Goal: Use online tool/utility: Utilize a website feature to perform a specific function

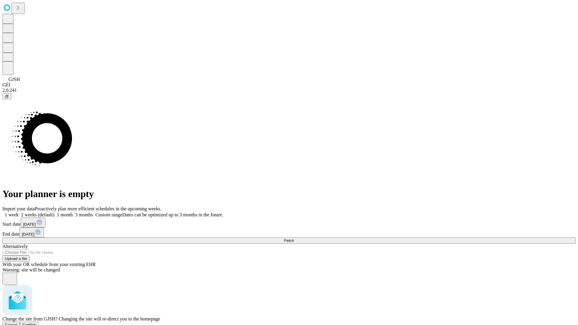
click at [36, 323] on span "Confirm" at bounding box center [29, 325] width 14 height 5
click at [19, 212] on label "1 week" at bounding box center [10, 214] width 16 height 5
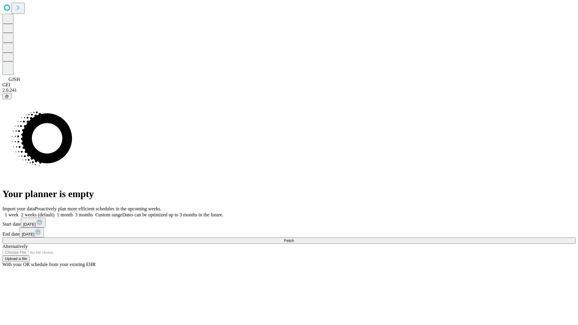
click at [294, 238] on span "Fetch" at bounding box center [289, 240] width 10 height 5
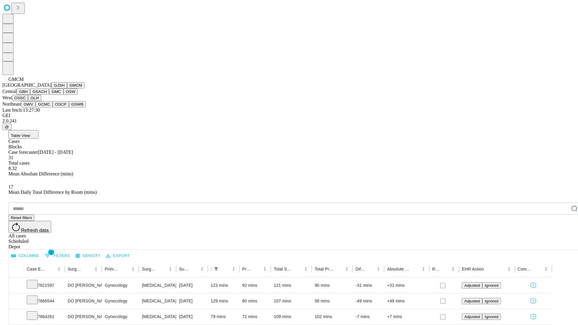
click at [30, 95] on button "GBH" at bounding box center [24, 91] width 14 height 6
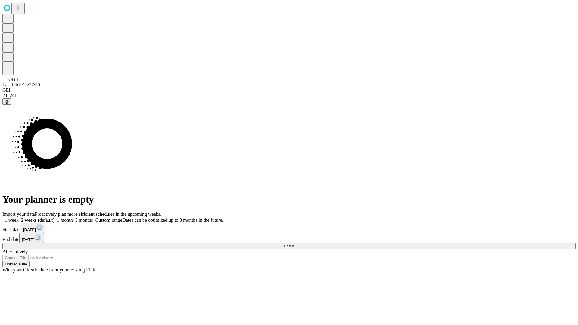
click at [19, 218] on label "1 week" at bounding box center [10, 220] width 16 height 5
click at [294, 244] on span "Fetch" at bounding box center [289, 246] width 10 height 5
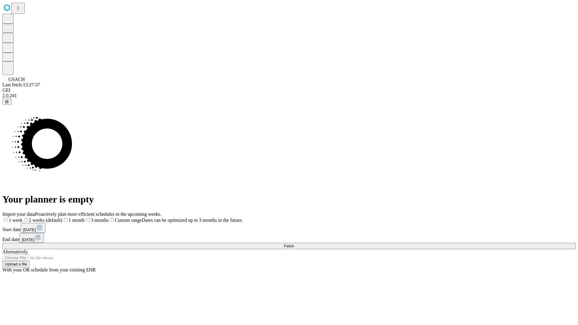
click at [23, 218] on label "1 week" at bounding box center [12, 220] width 20 height 5
click at [294, 244] on span "Fetch" at bounding box center [289, 246] width 10 height 5
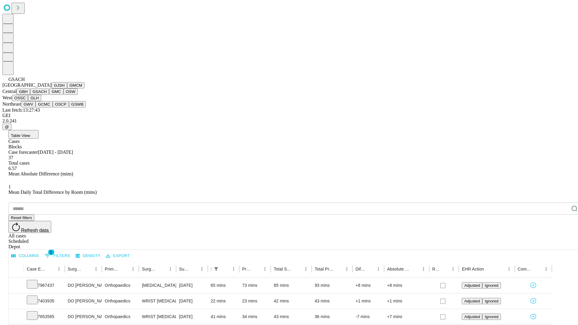
click at [49, 95] on button "GMC" at bounding box center [56, 91] width 14 height 6
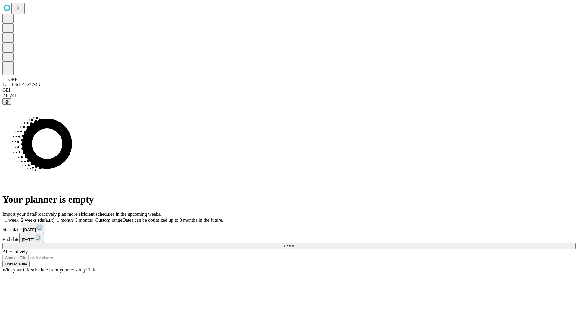
click at [19, 218] on label "1 week" at bounding box center [10, 220] width 16 height 5
click at [294, 244] on span "Fetch" at bounding box center [289, 246] width 10 height 5
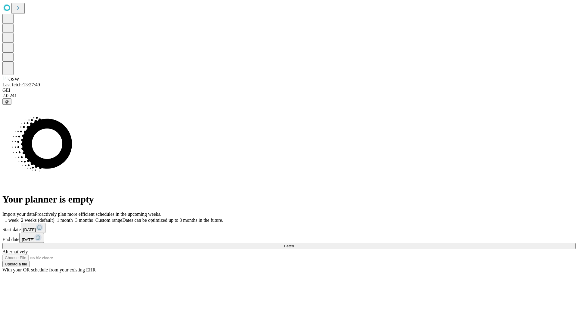
click at [294, 244] on span "Fetch" at bounding box center [289, 246] width 10 height 5
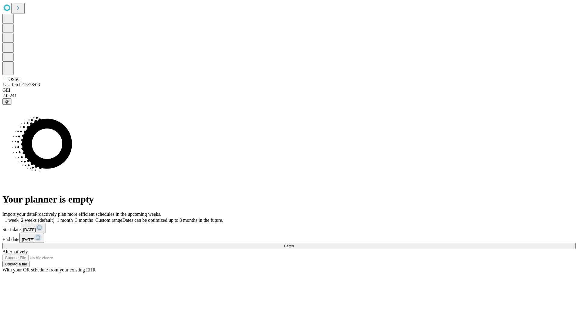
click at [19, 218] on label "1 week" at bounding box center [10, 220] width 16 height 5
click at [294, 244] on span "Fetch" at bounding box center [289, 246] width 10 height 5
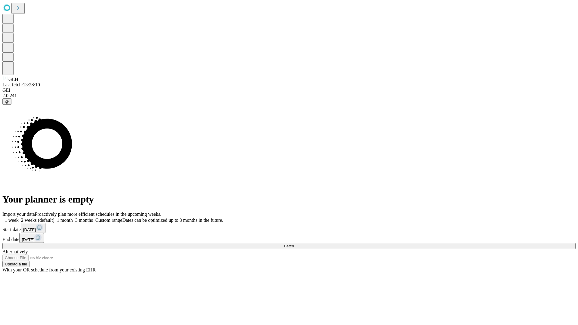
click at [294, 244] on span "Fetch" at bounding box center [289, 246] width 10 height 5
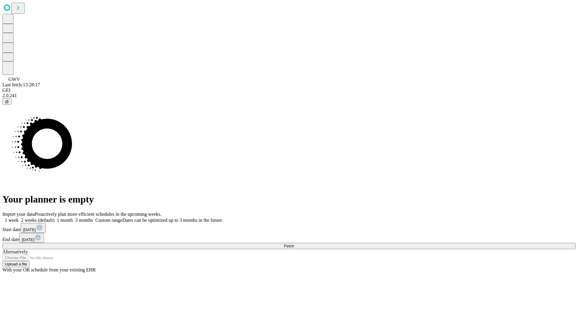
click at [19, 218] on label "1 week" at bounding box center [10, 220] width 16 height 5
click at [294, 244] on span "Fetch" at bounding box center [289, 246] width 10 height 5
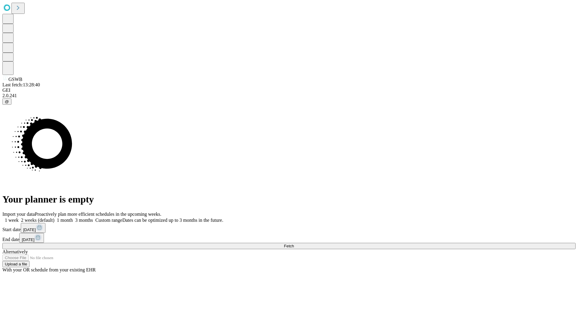
click at [19, 218] on label "1 week" at bounding box center [10, 220] width 16 height 5
click at [294, 244] on span "Fetch" at bounding box center [289, 246] width 10 height 5
